Goal: Transaction & Acquisition: Download file/media

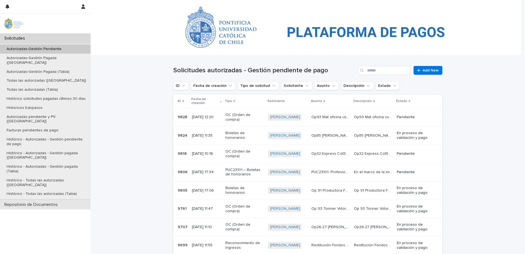
click at [49, 202] on p "Repositorio de Documentos" at bounding box center [32, 204] width 60 height 5
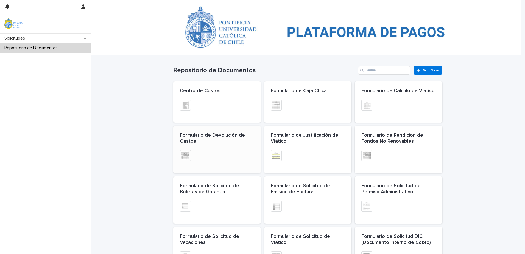
click at [181, 133] on span "Formulario de Devolución de Gastos" at bounding box center [213, 138] width 66 height 11
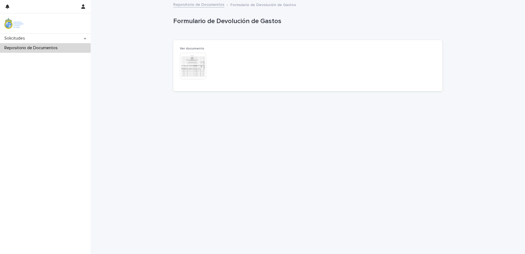
click at [200, 67] on img at bounding box center [193, 66] width 26 height 26
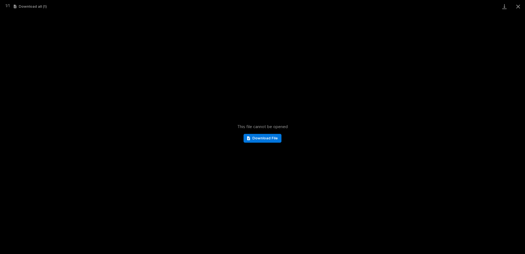
click at [258, 132] on div "This file cannot be opened Download File" at bounding box center [262, 133] width 525 height 241
click at [262, 145] on div "This file cannot be opened Download File" at bounding box center [262, 133] width 525 height 241
click at [264, 141] on link "Download File" at bounding box center [262, 138] width 38 height 9
drag, startPoint x: 517, startPoint y: 2, endPoint x: 511, endPoint y: 7, distance: 7.5
click at [517, 2] on button "Close gallery" at bounding box center [518, 6] width 14 height 13
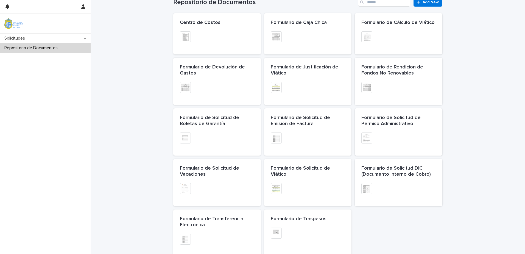
scroll to position [55, 0]
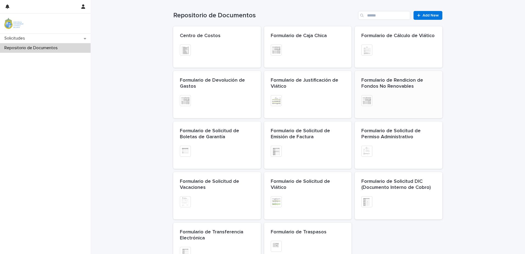
click at [404, 89] on div "Formulario de Rendicion de Fondos No Renovables" at bounding box center [398, 83] width 74 height 12
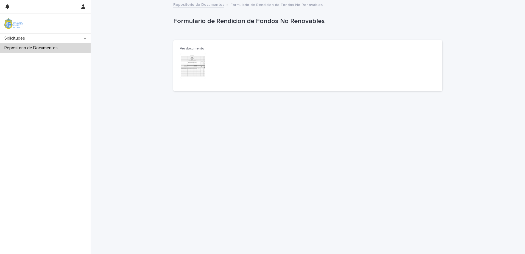
click at [206, 64] on img at bounding box center [193, 66] width 26 height 26
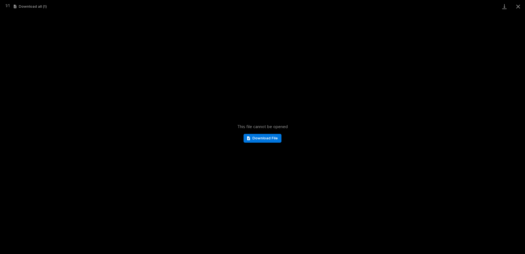
click at [249, 146] on div "This file cannot be opened Download File" at bounding box center [262, 133] width 525 height 241
click at [257, 136] on link "Download File" at bounding box center [262, 138] width 38 height 9
click at [520, 6] on button "Close gallery" at bounding box center [518, 6] width 14 height 13
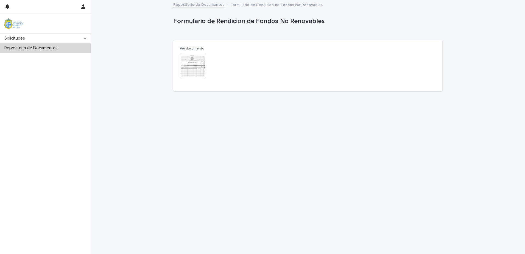
click at [299, 191] on div "Loading... Saving… Loading... Saving… Formulario de Rendicion de Fondos No Reno…" at bounding box center [307, 120] width 274 height 239
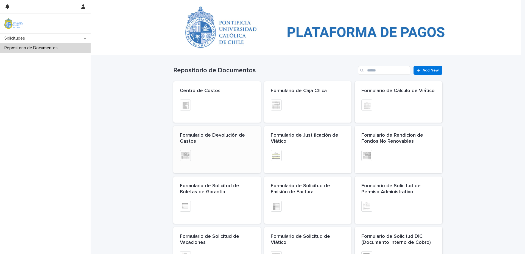
click at [215, 130] on div "Formulario de Devolución de Gastos + 0 This file cannot be opened Download File" at bounding box center [217, 149] width 88 height 47
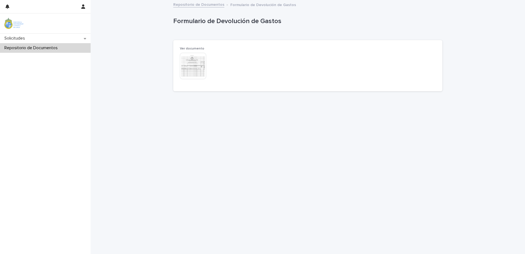
click at [188, 73] on img at bounding box center [193, 66] width 26 height 26
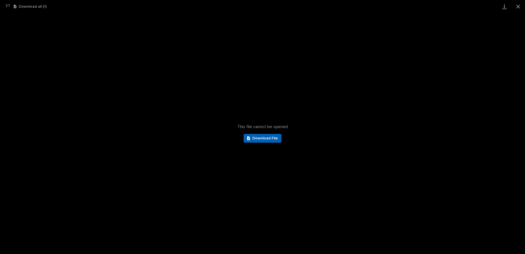
click at [268, 141] on link "Download File" at bounding box center [262, 138] width 38 height 9
click at [519, 6] on button "Close gallery" at bounding box center [518, 6] width 14 height 13
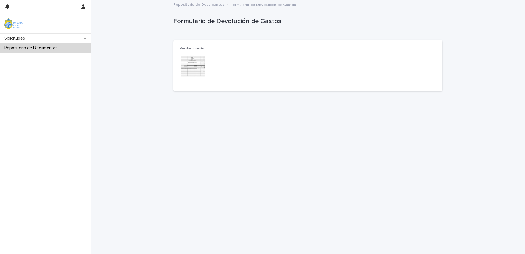
click at [48, 47] on p "Repositorio de Documentos" at bounding box center [32, 47] width 60 height 5
